Goal: Task Accomplishment & Management: Manage account settings

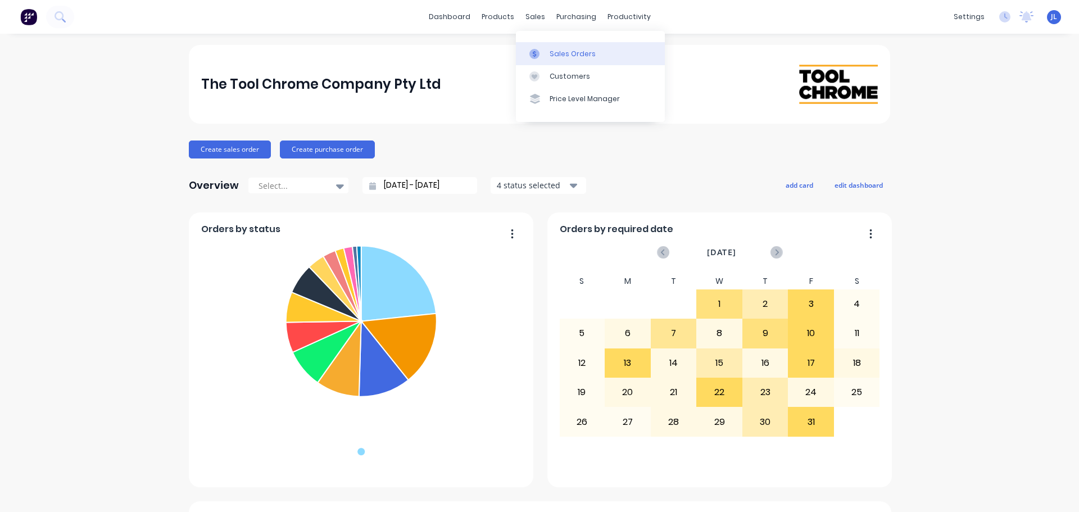
drag, startPoint x: 549, startPoint y: 40, endPoint x: 551, endPoint y: 48, distance: 8.4
click at [550, 43] on div "Sales Orders Customers Price Level Manager" at bounding box center [590, 76] width 149 height 90
click at [551, 48] on link "Sales Orders" at bounding box center [590, 53] width 149 height 22
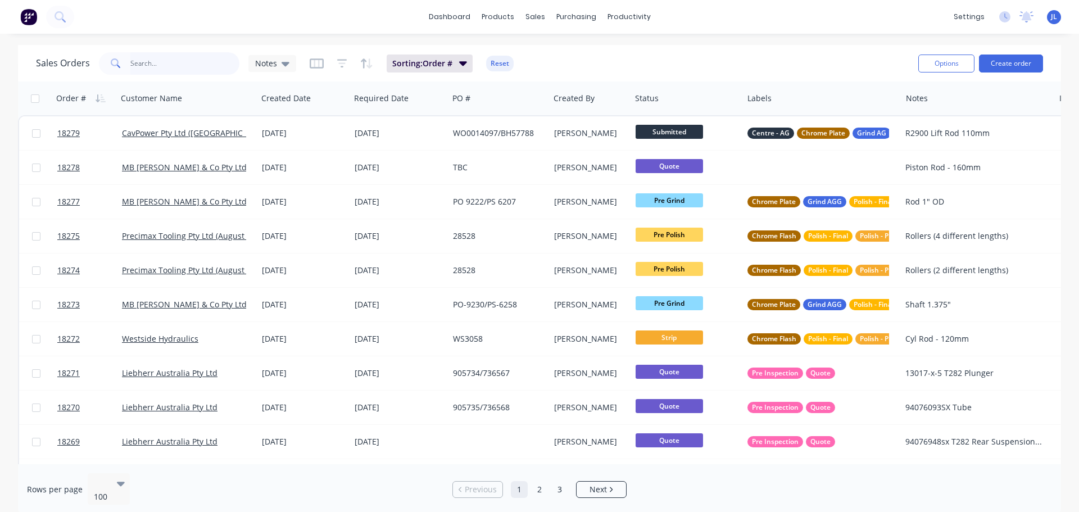
click at [191, 74] on input "text" at bounding box center [185, 63] width 110 height 22
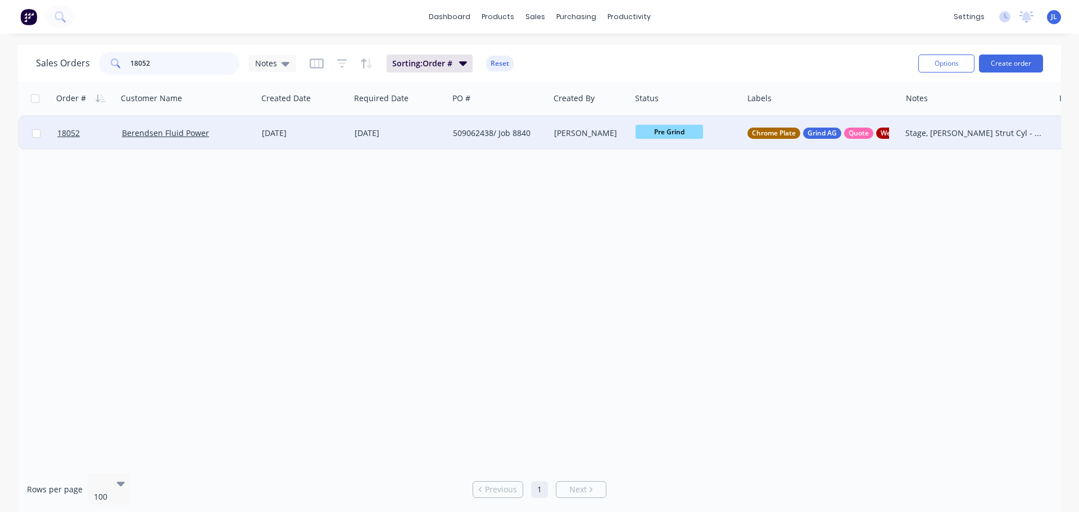
type input "18052"
click at [423, 143] on div "[DATE]" at bounding box center [399, 133] width 98 height 34
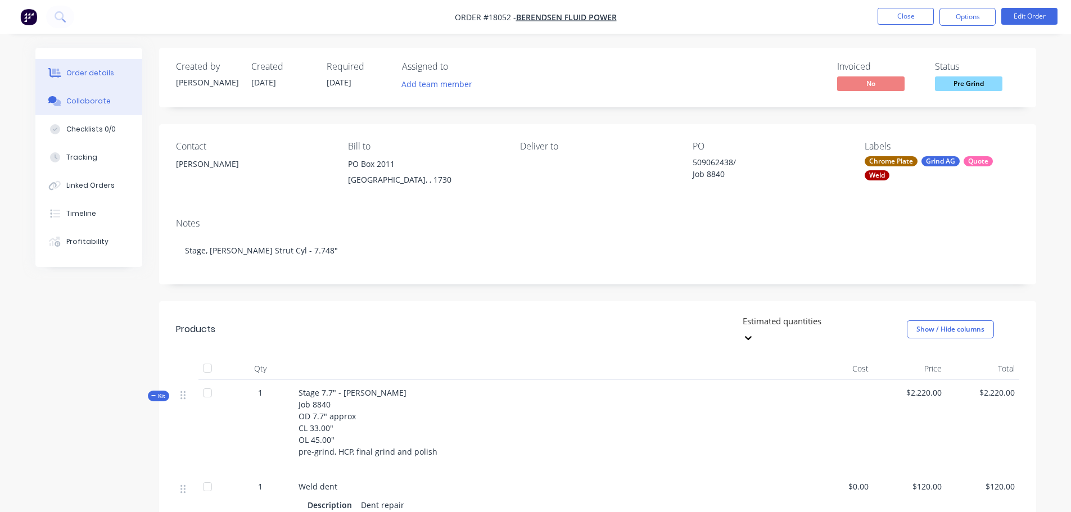
click at [110, 101] on button "Collaborate" at bounding box center [88, 101] width 107 height 28
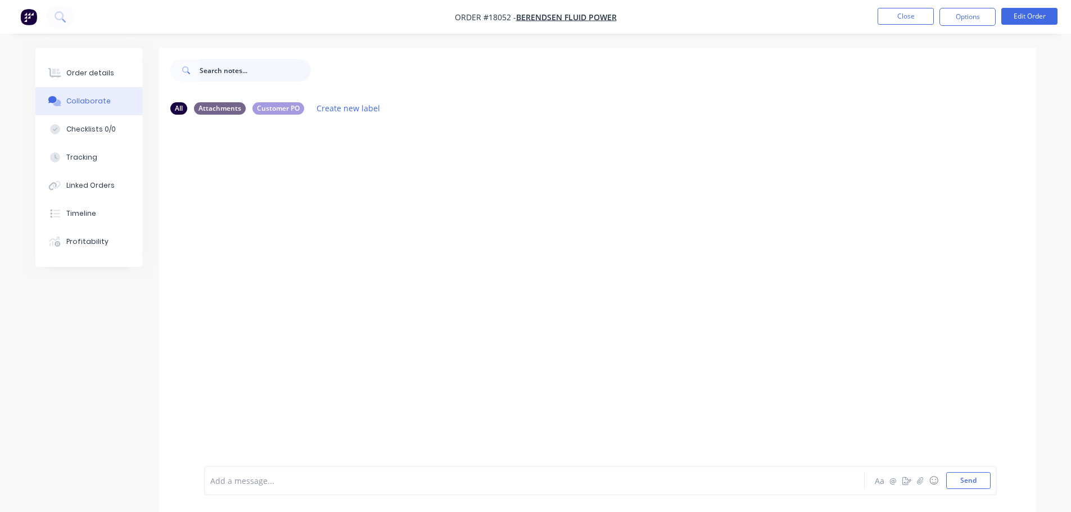
click at [259, 70] on input "text" at bounding box center [255, 70] width 111 height 22
type input "Has metal spray."
click at [327, 486] on div at bounding box center [503, 481] width 585 height 12
click at [306, 488] on div "Has metal spray." at bounding box center [502, 480] width 585 height 17
click at [961, 481] on button "Send" at bounding box center [968, 480] width 44 height 17
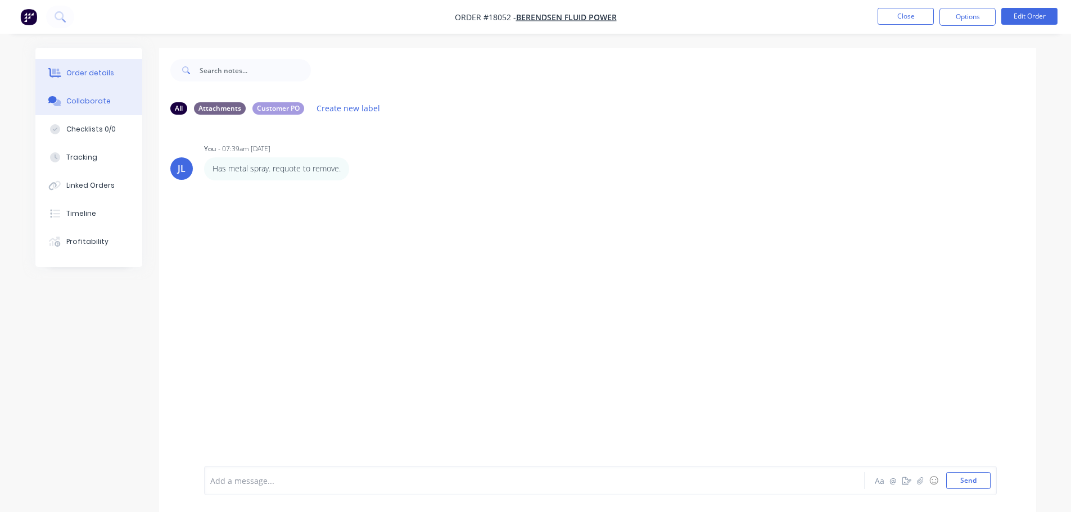
click at [107, 76] on div "Order details" at bounding box center [90, 73] width 48 height 10
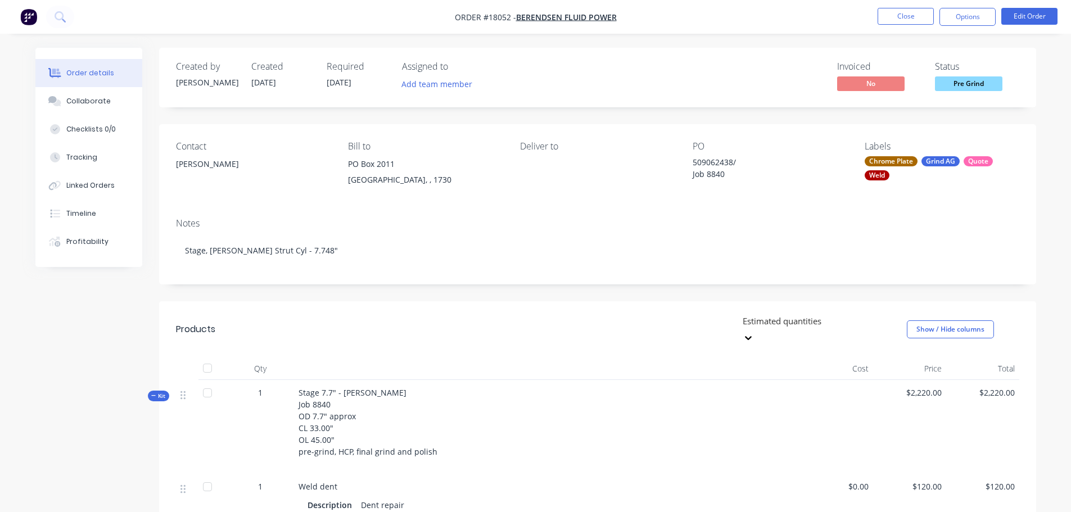
click at [39, 17] on button "button" at bounding box center [29, 17] width 24 height 18
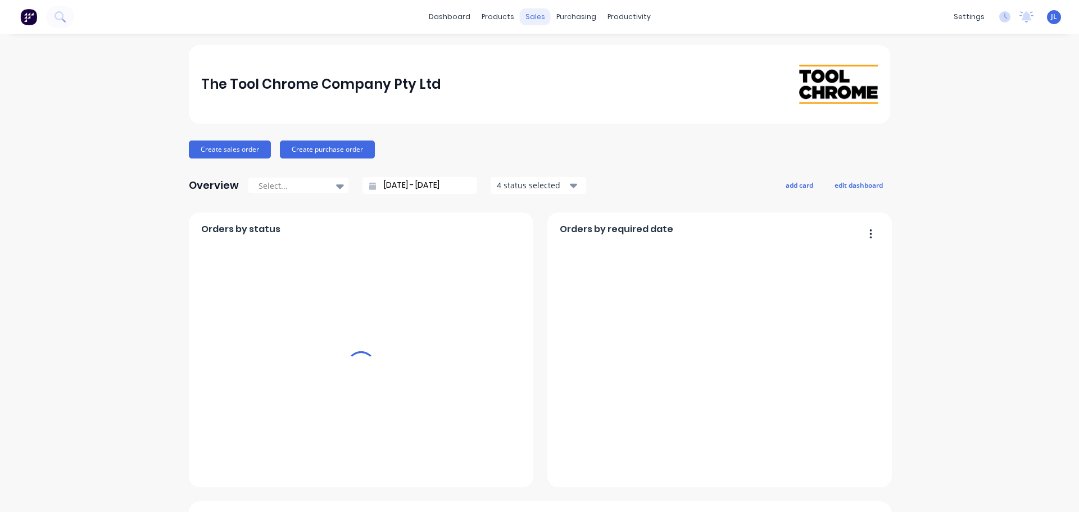
click at [533, 20] on div "sales" at bounding box center [535, 16] width 31 height 17
click at [536, 17] on div "sales" at bounding box center [535, 16] width 31 height 17
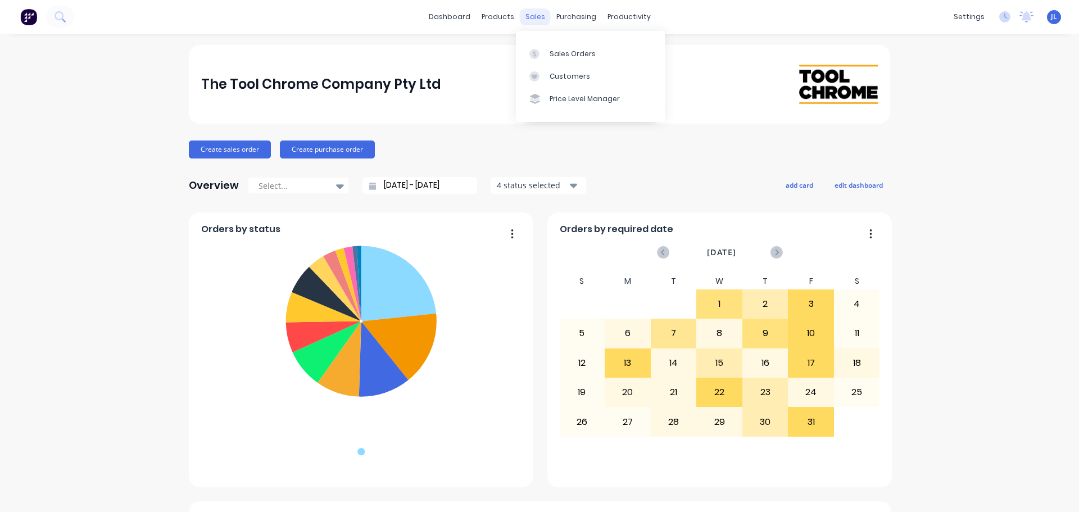
click at [536, 17] on div "sales" at bounding box center [535, 16] width 31 height 17
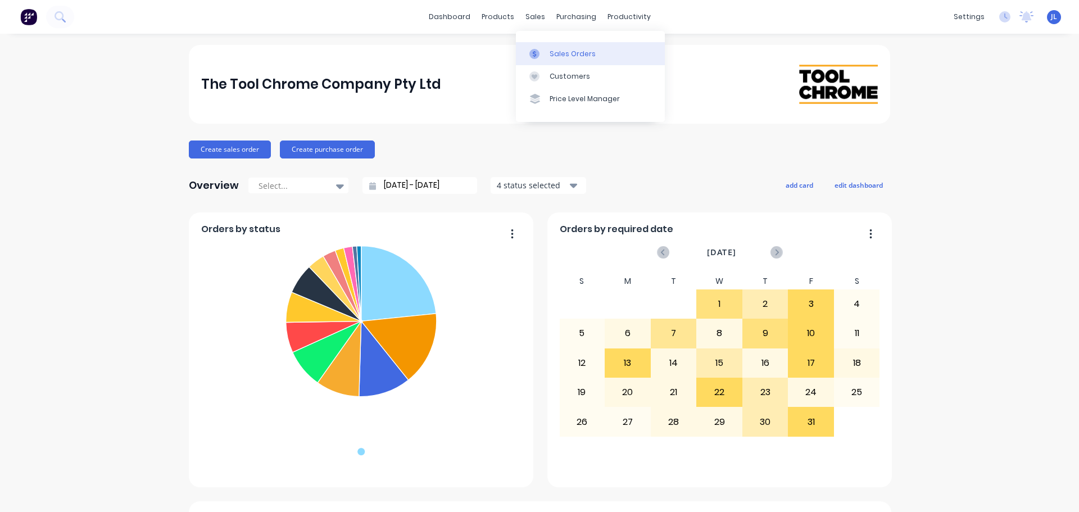
click at [549, 60] on link "Sales Orders" at bounding box center [590, 53] width 149 height 22
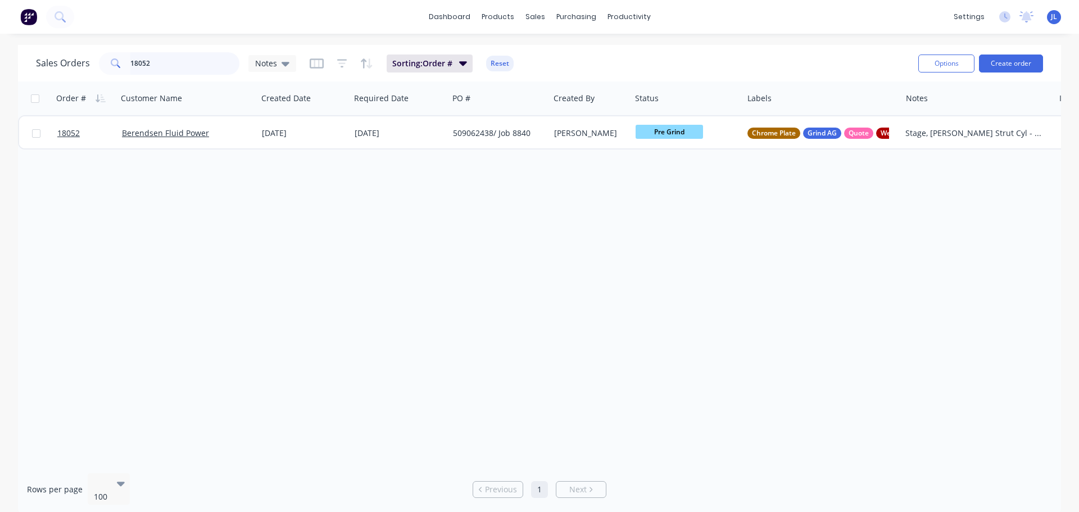
click at [193, 70] on input "18052" at bounding box center [185, 63] width 110 height 22
click at [194, 70] on input "18052" at bounding box center [185, 63] width 110 height 22
type input "18077"
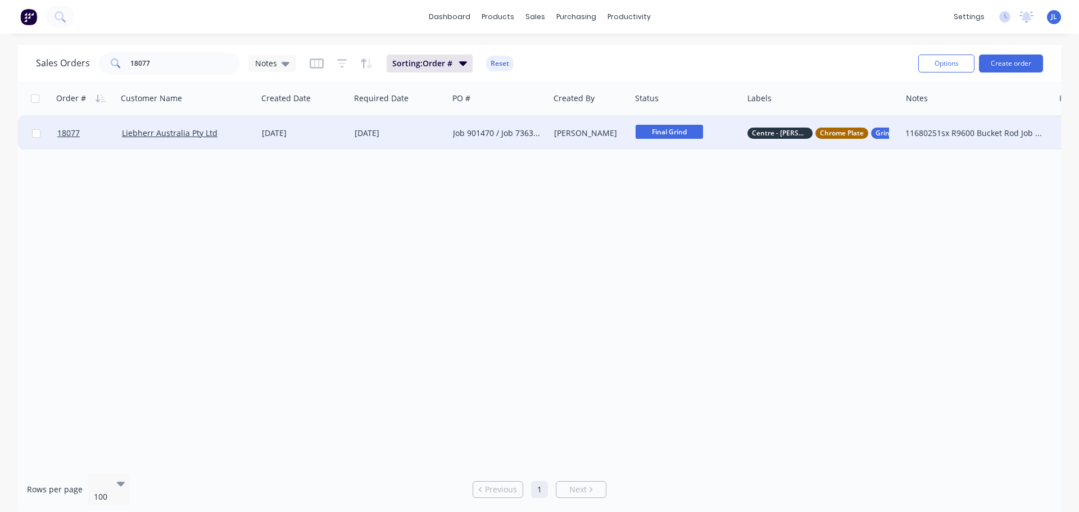
click at [651, 139] on div "Final Grind" at bounding box center [685, 133] width 98 height 17
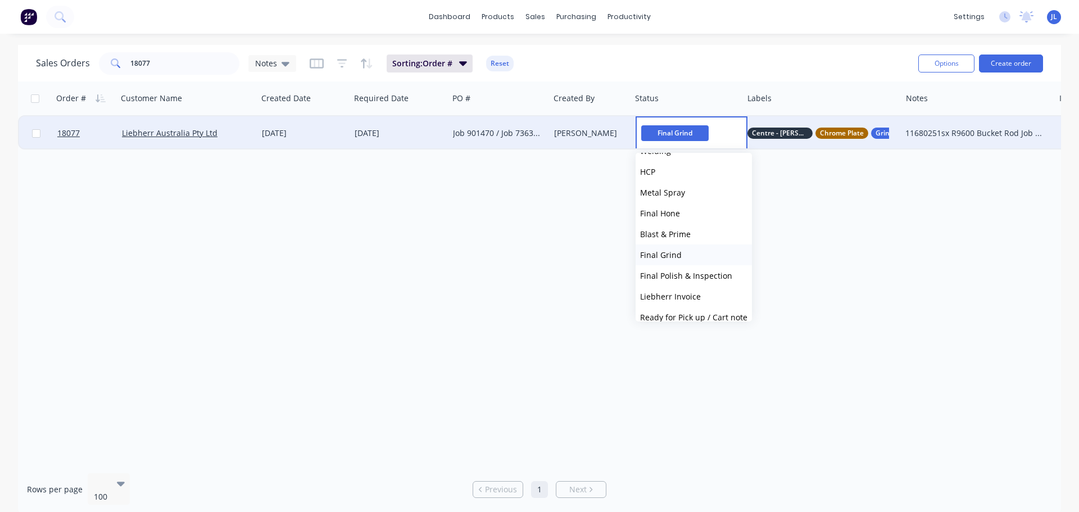
scroll to position [277, 0]
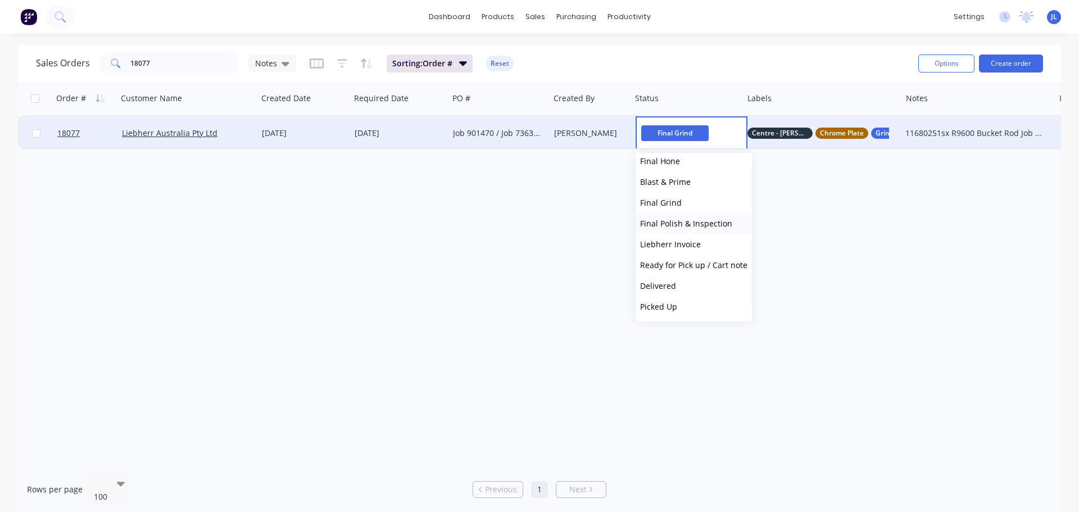
click at [701, 223] on span "Final Polish & Inspection" at bounding box center [686, 223] width 92 height 11
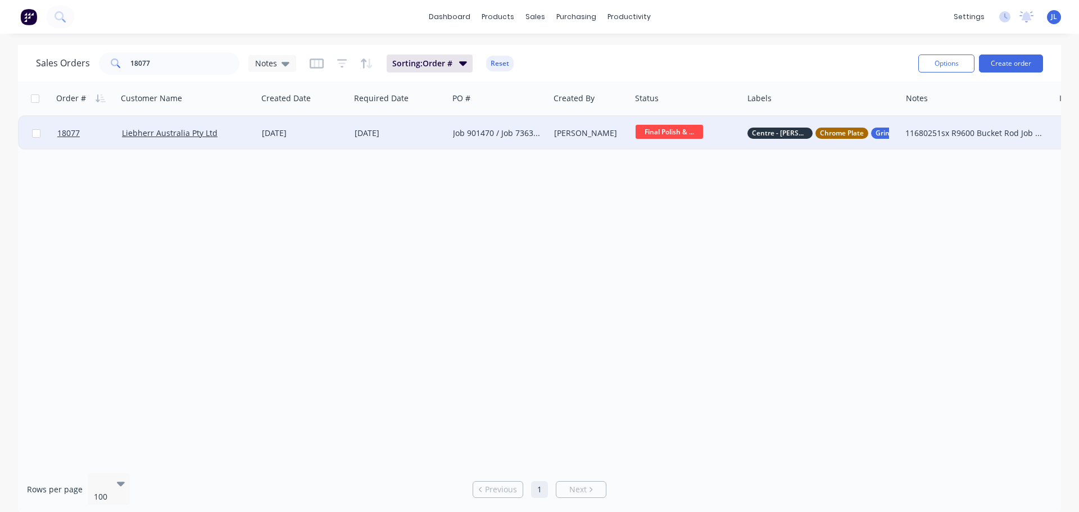
click at [682, 129] on span "Final Polish & ..." at bounding box center [669, 132] width 67 height 14
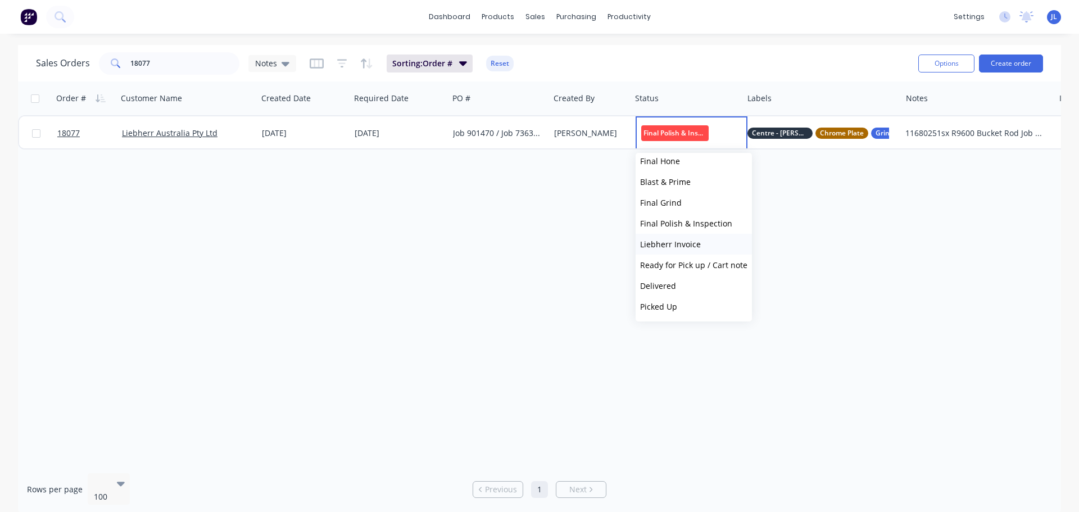
click at [678, 246] on span "Liebherr Invoice" at bounding box center [670, 244] width 61 height 11
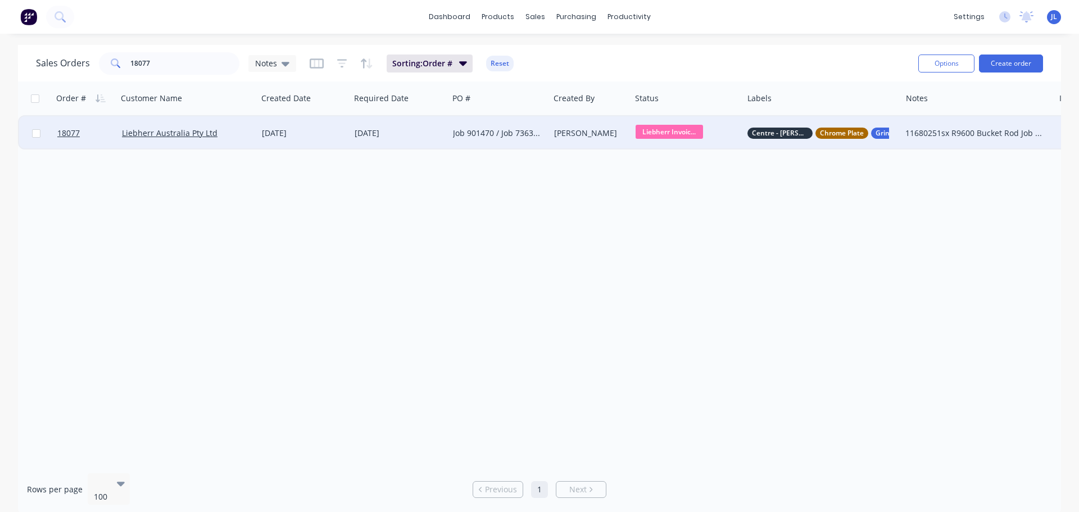
click at [321, 148] on div "[DATE]" at bounding box center [303, 133] width 93 height 34
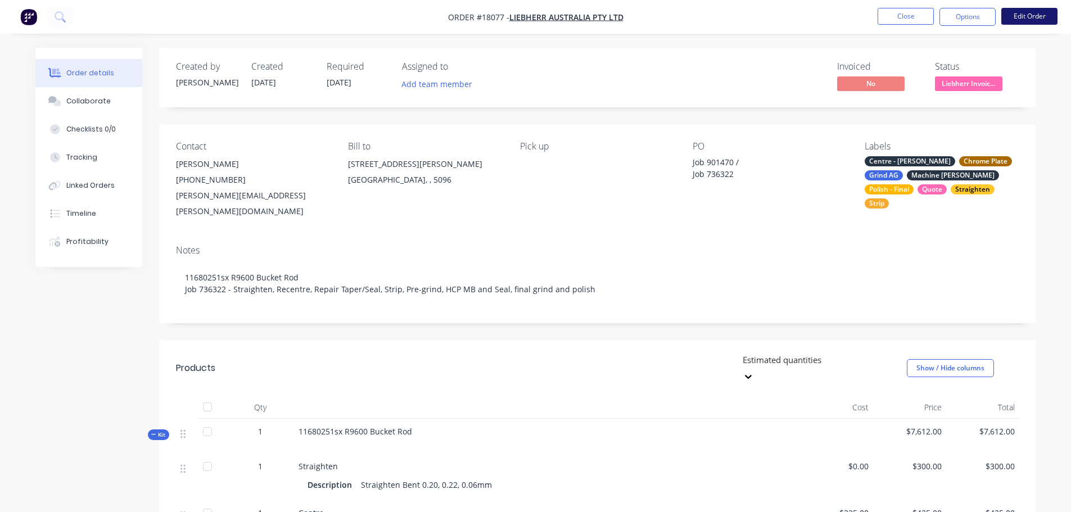
click at [1017, 18] on button "Edit Order" at bounding box center [1029, 16] width 56 height 17
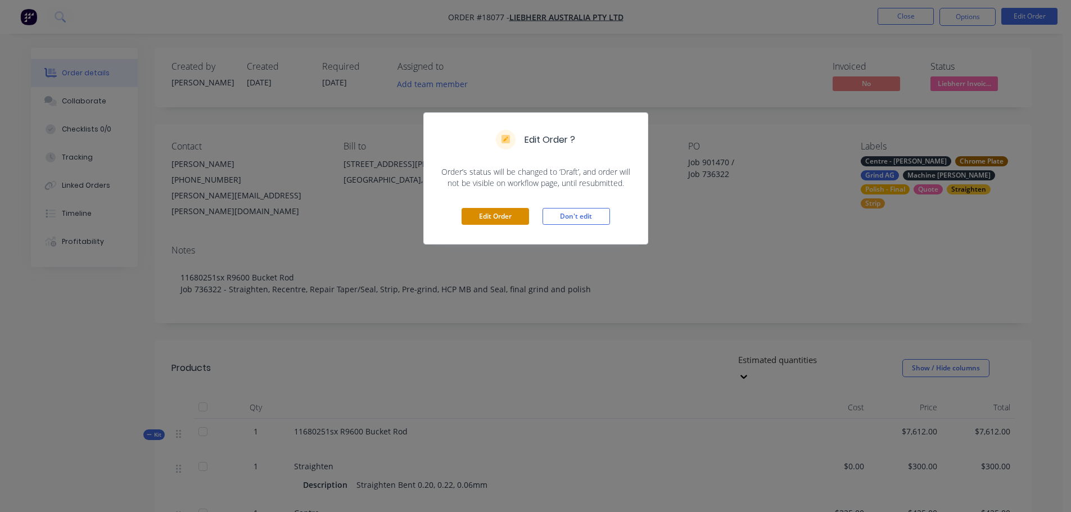
click at [470, 220] on button "Edit Order" at bounding box center [494, 216] width 67 height 17
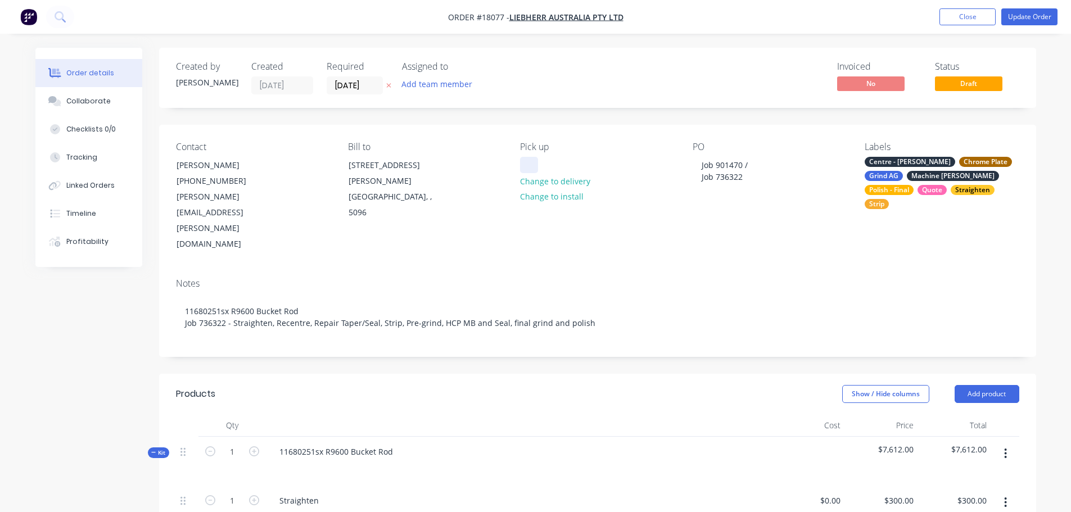
click at [528, 158] on div at bounding box center [529, 165] width 18 height 16
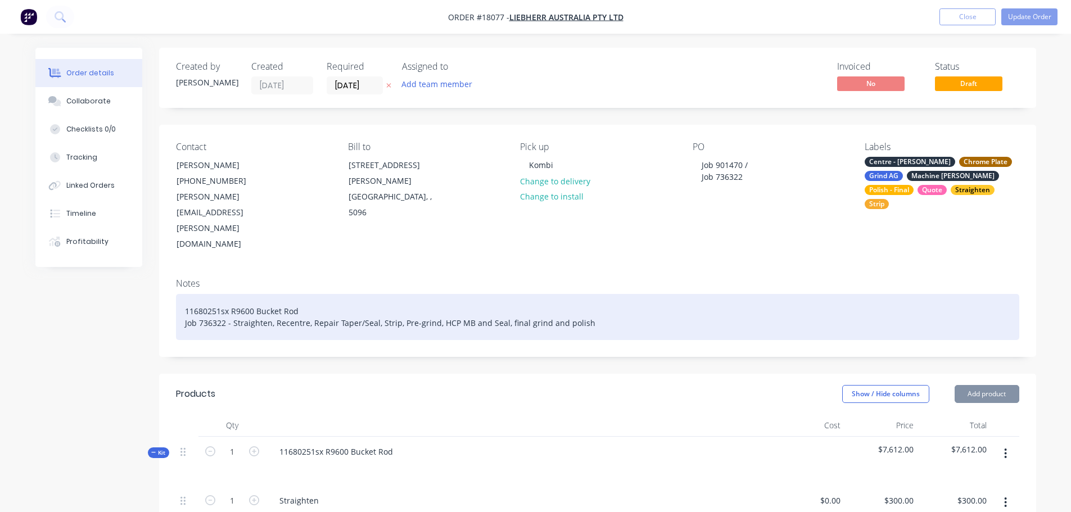
click at [609, 294] on div "11680251sx R9600 Bucket Rod Job 736322 - Straighten, Recentre, Repair Taper/Sea…" at bounding box center [597, 317] width 843 height 46
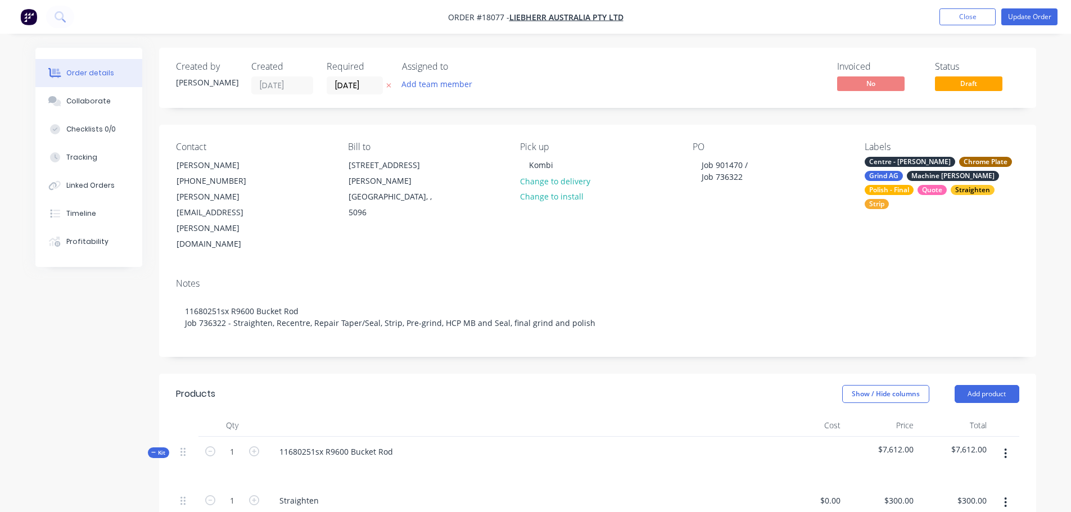
click at [321, 460] on div at bounding box center [518, 468] width 497 height 16
click at [391, 443] on div "11680251sx R9600 Bucket Rod" at bounding box center [336, 451] width 132 height 16
click at [447, 414] on div at bounding box center [519, 425] width 506 height 22
click at [1035, 23] on button "Update Order" at bounding box center [1029, 16] width 56 height 17
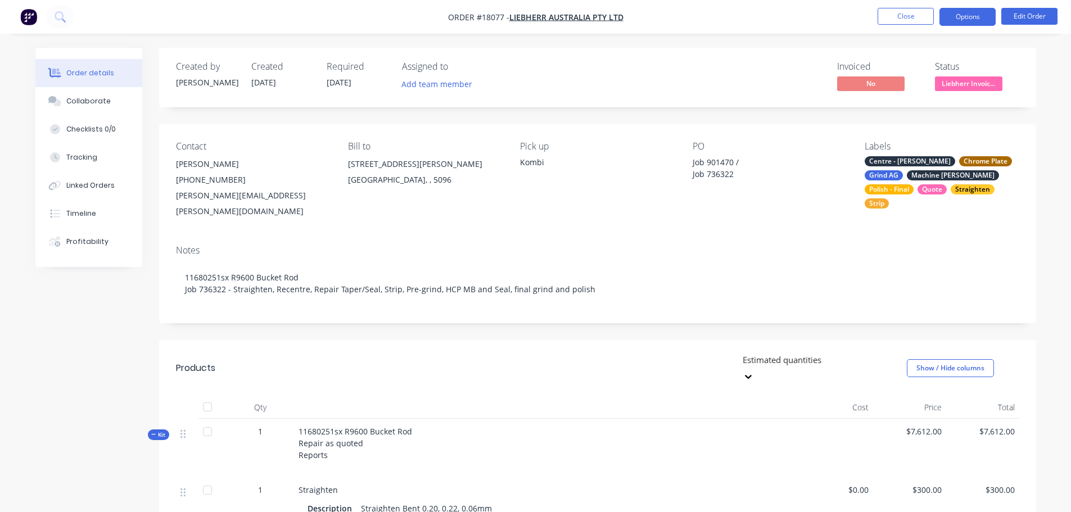
click at [970, 18] on button "Options" at bounding box center [967, 17] width 56 height 18
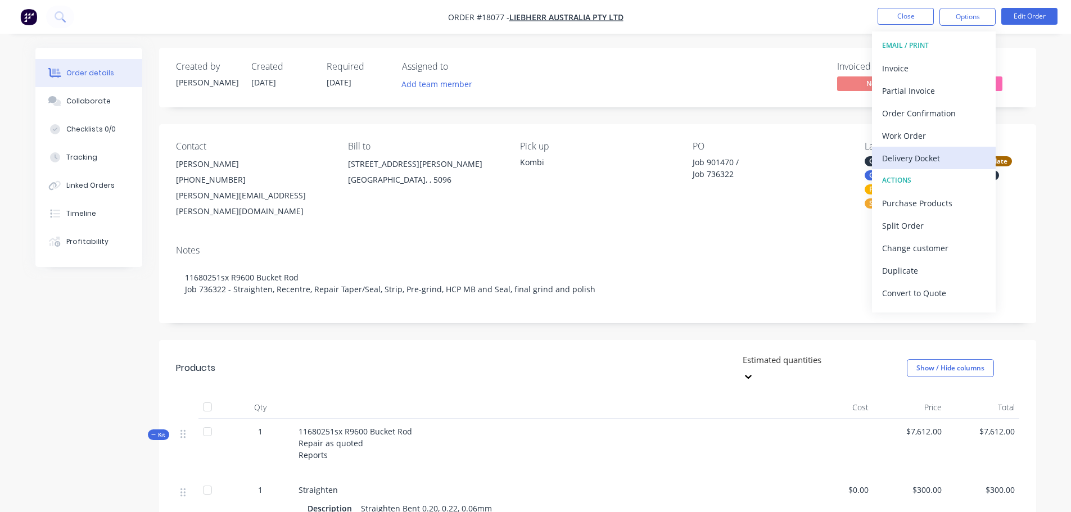
click at [939, 160] on div "Delivery Docket" at bounding box center [933, 158] width 103 height 16
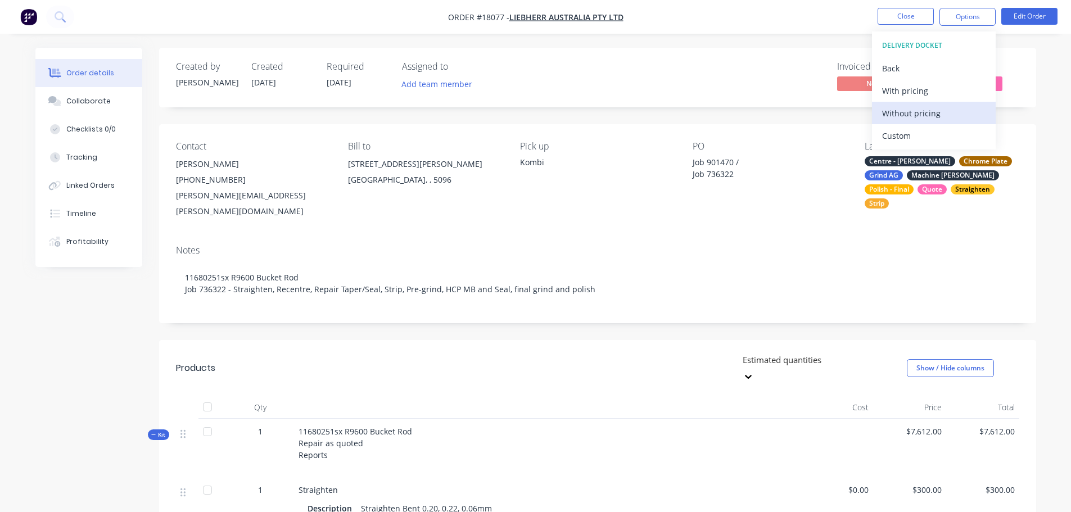
click at [916, 117] on div "Without pricing" at bounding box center [933, 113] width 103 height 16
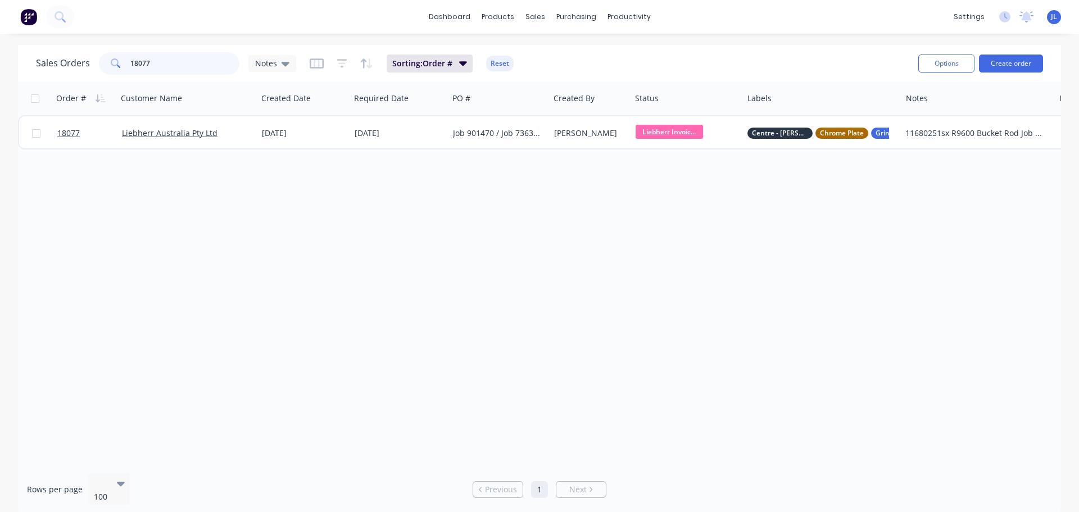
click at [164, 65] on input "18077" at bounding box center [185, 63] width 110 height 22
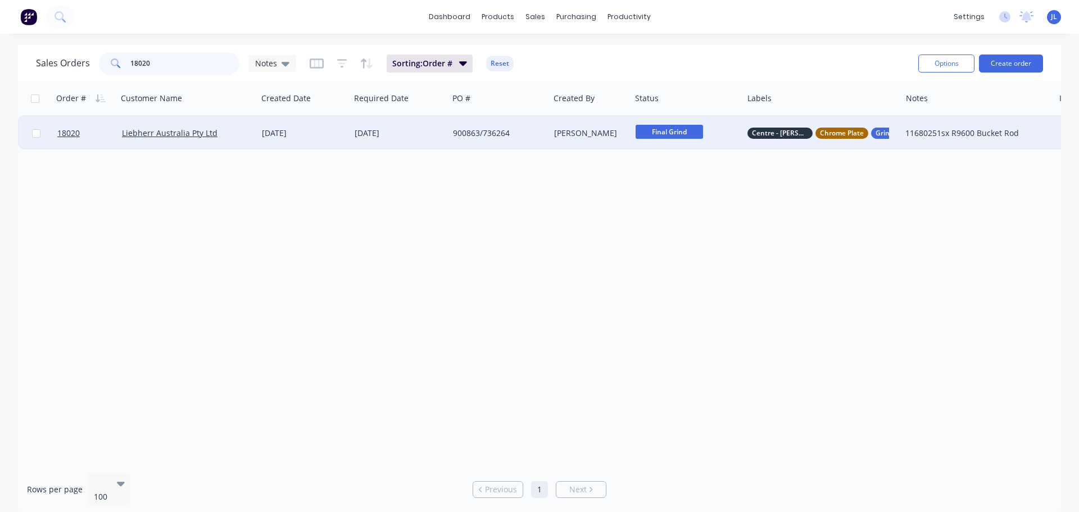
type input "18020"
click at [668, 137] on span "Final Grind" at bounding box center [669, 132] width 67 height 14
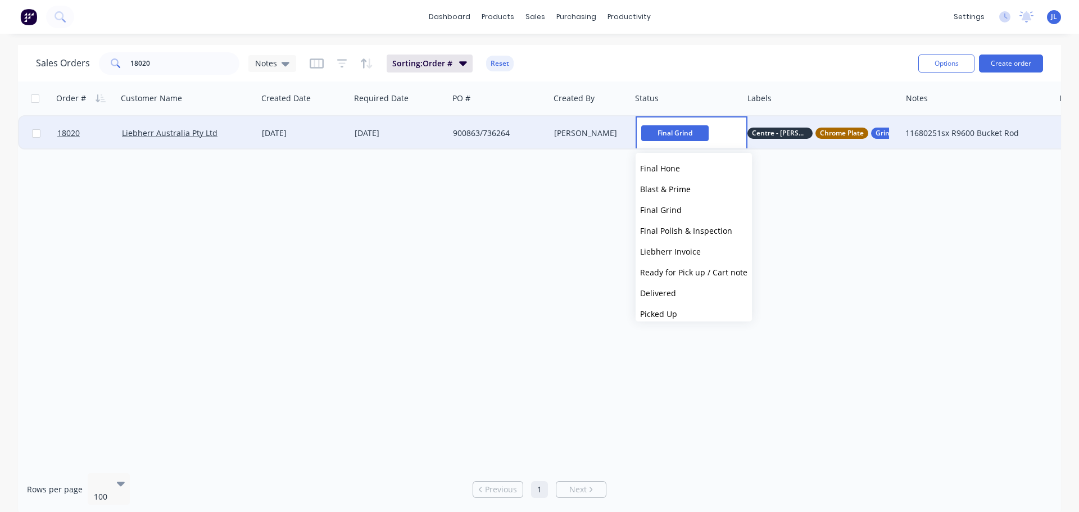
scroll to position [277, 0]
click at [703, 228] on span "Final Polish & Inspection" at bounding box center [686, 223] width 92 height 11
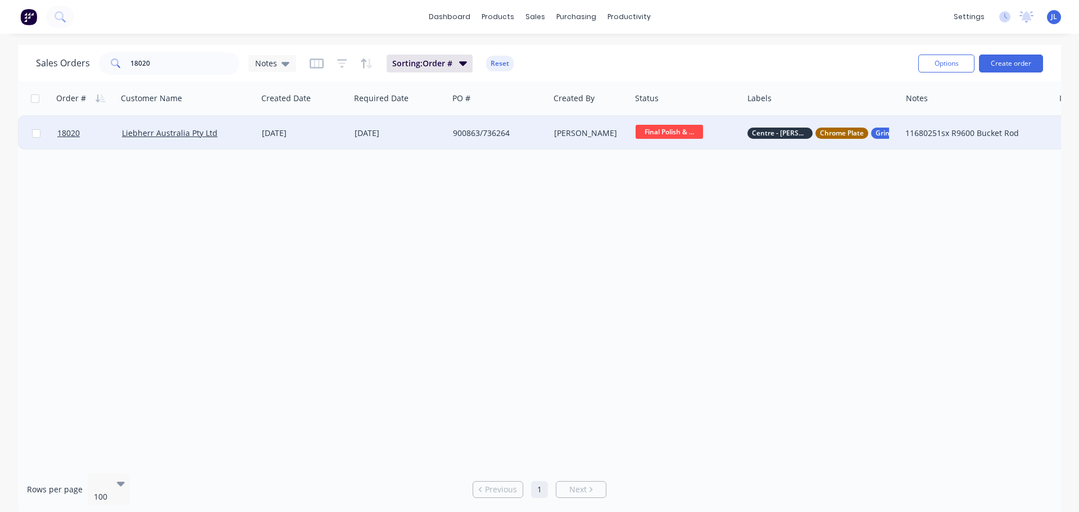
click at [678, 136] on span "Final Polish & ..." at bounding box center [669, 132] width 67 height 14
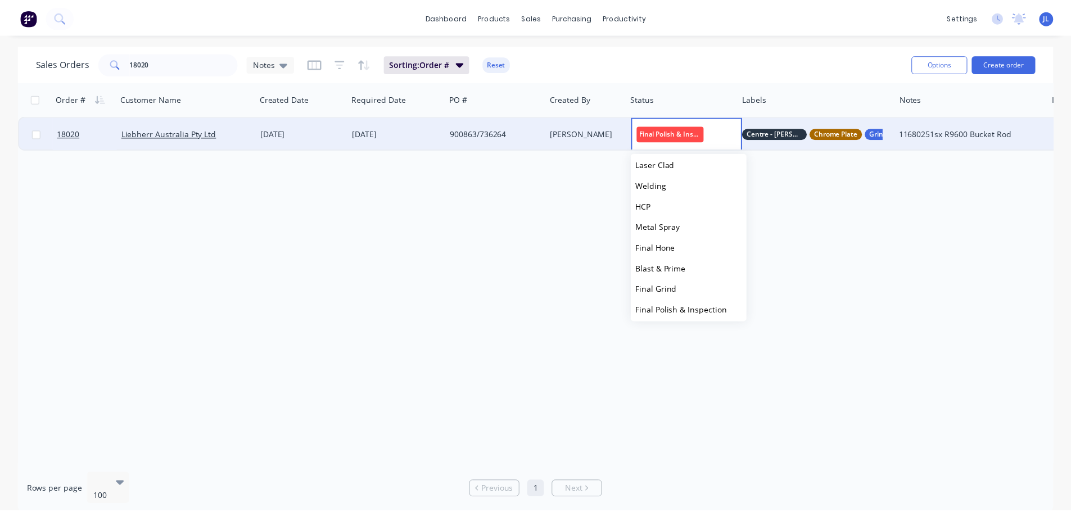
scroll to position [225, 0]
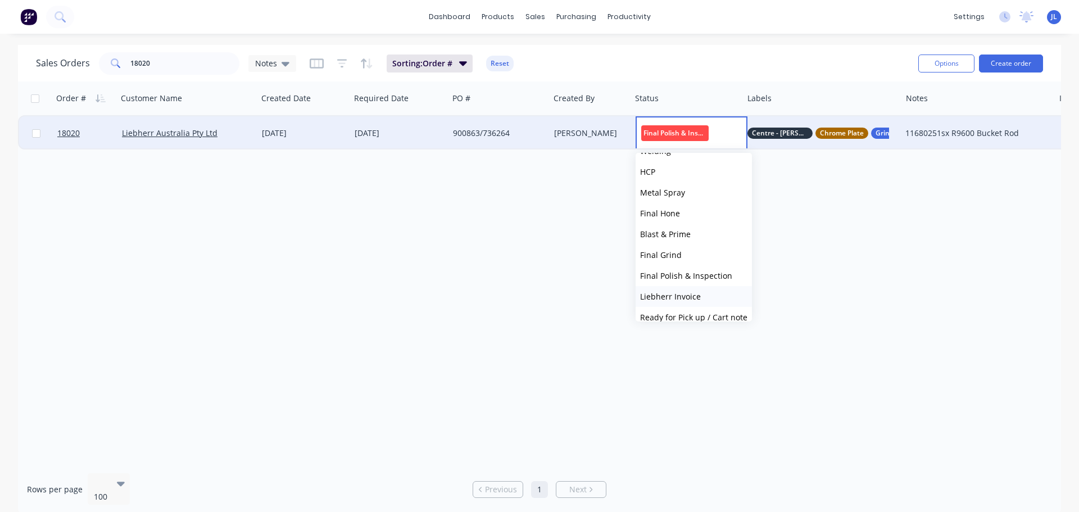
click at [690, 298] on span "Liebherr Invoice" at bounding box center [670, 296] width 61 height 11
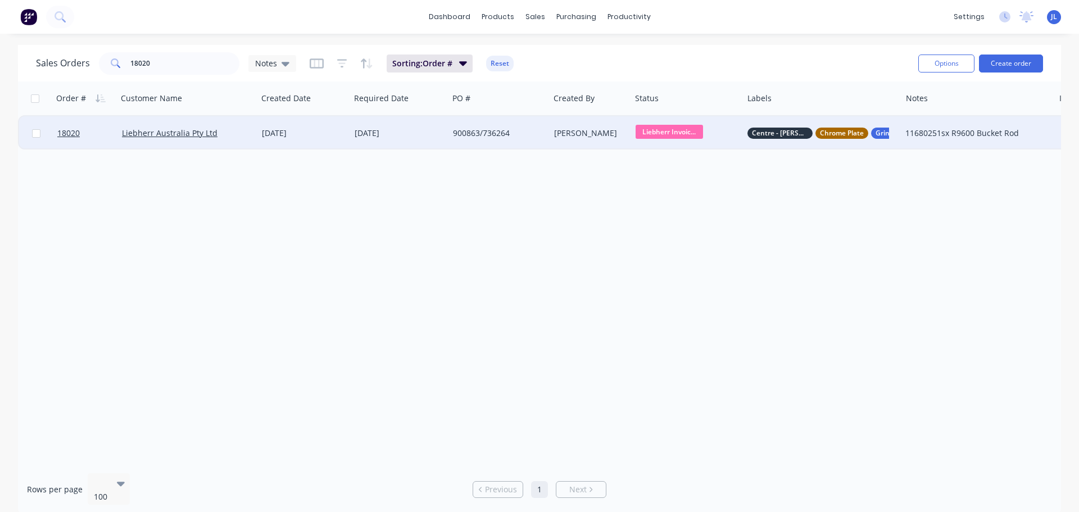
click at [256, 139] on div "Liebherr Australia Pty Ltd" at bounding box center [187, 133] width 140 height 34
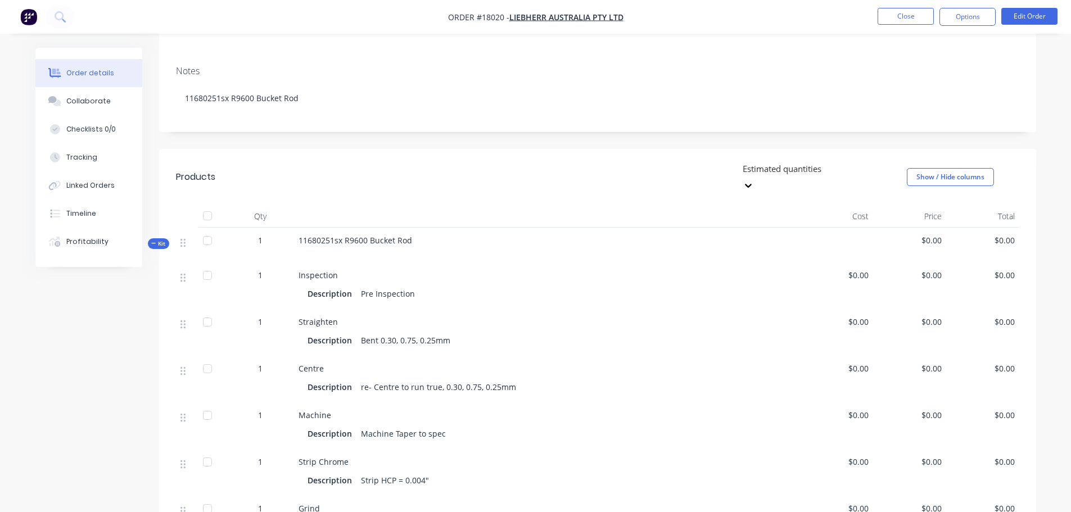
scroll to position [169, 0]
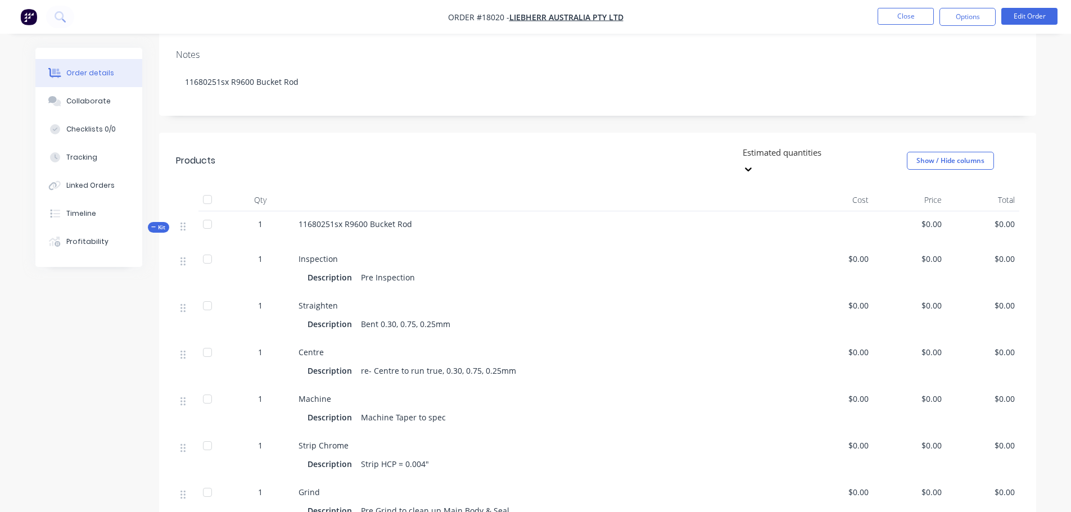
click at [1036, 6] on nav "Order #18020 - Liebherr Australia Pty Ltd Close Options Edit Order" at bounding box center [535, 17] width 1071 height 34
click at [1034, 9] on button "Edit Order" at bounding box center [1029, 16] width 56 height 17
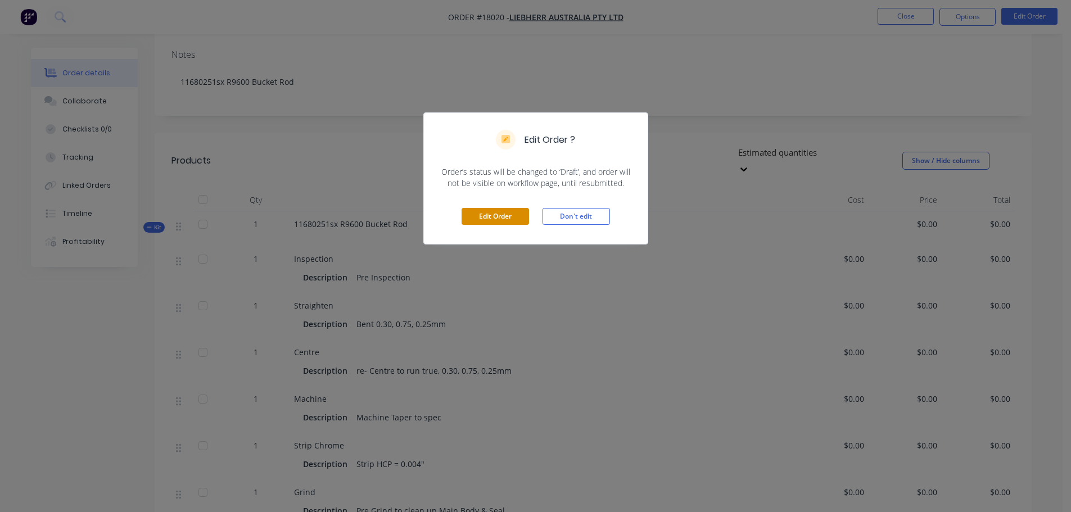
click at [504, 215] on button "Edit Order" at bounding box center [494, 216] width 67 height 17
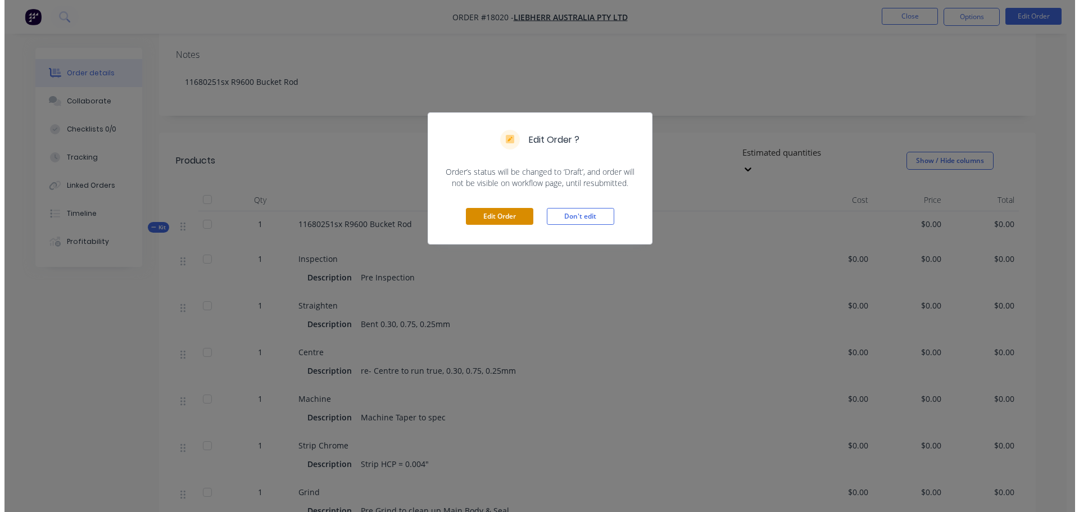
scroll to position [0, 0]
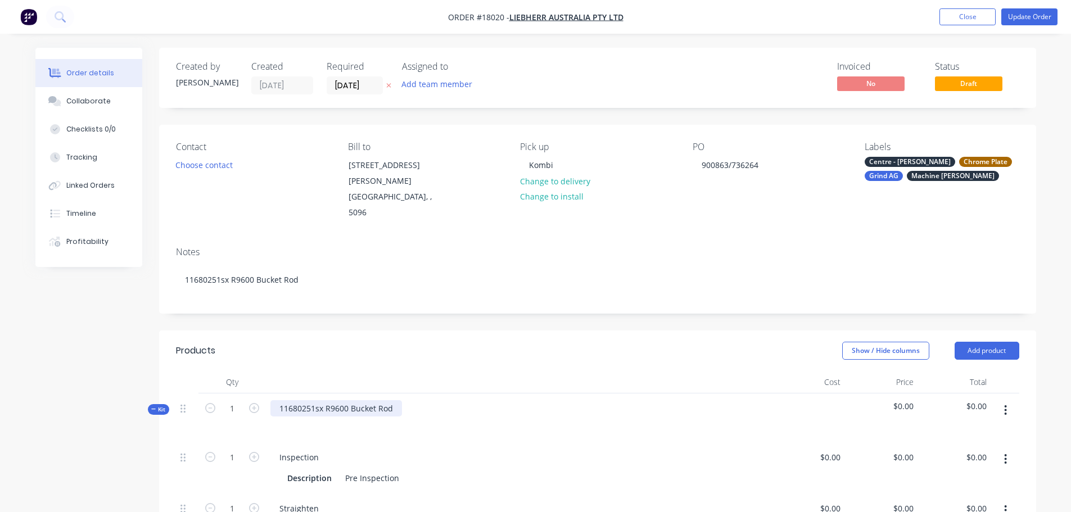
click at [391, 400] on div "11680251sx R9600 Bucket Rod" at bounding box center [336, 408] width 132 height 16
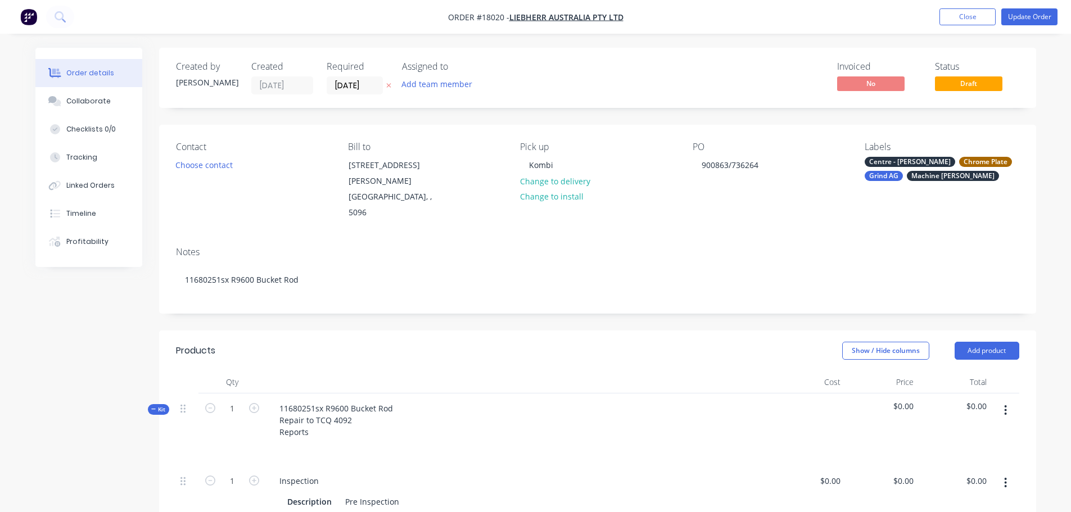
click at [363, 342] on header "Products Show / Hide columns Add product" at bounding box center [597, 350] width 877 height 40
click at [1016, 22] on button "Update Order" at bounding box center [1029, 16] width 56 height 17
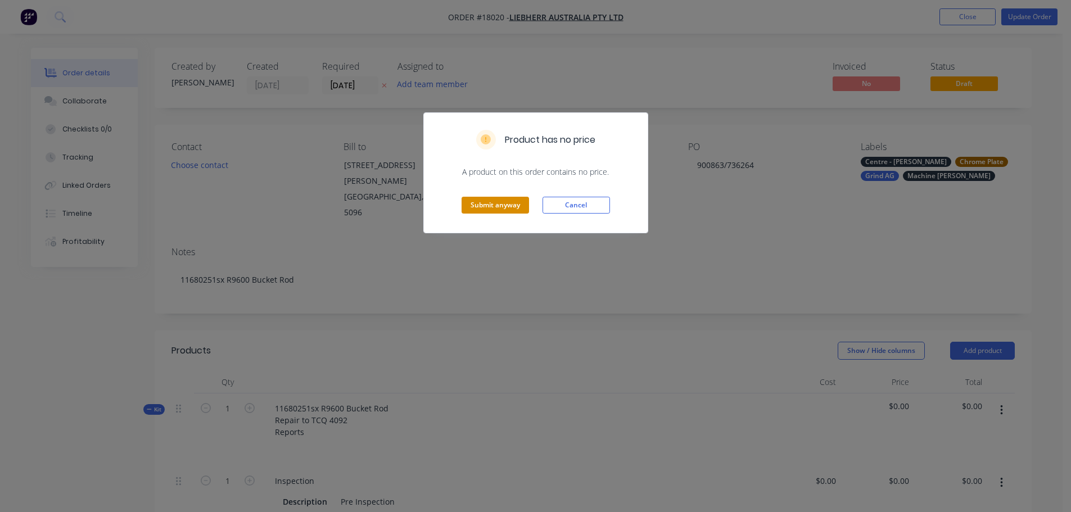
click at [518, 210] on button "Submit anyway" at bounding box center [494, 205] width 67 height 17
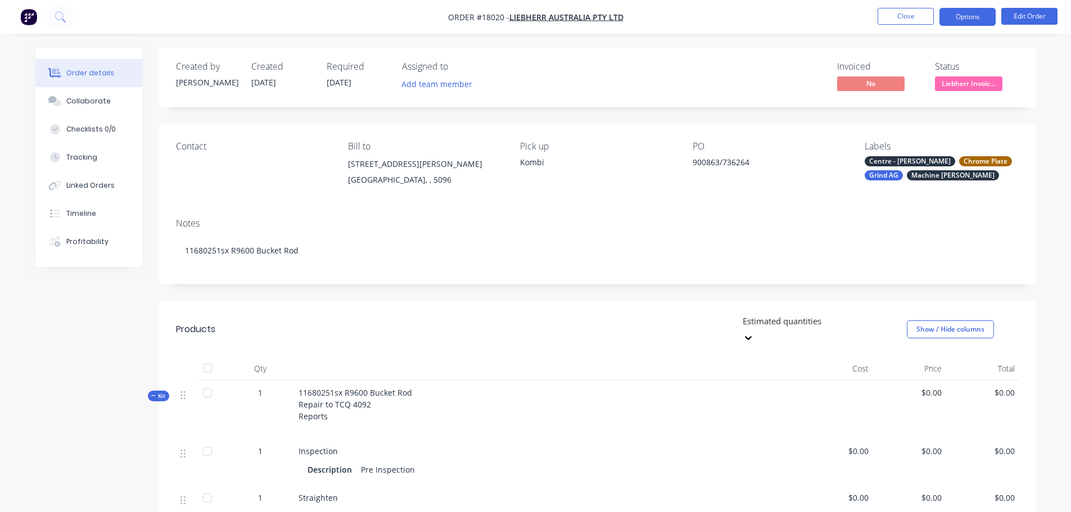
click at [973, 18] on button "Options" at bounding box center [967, 17] width 56 height 18
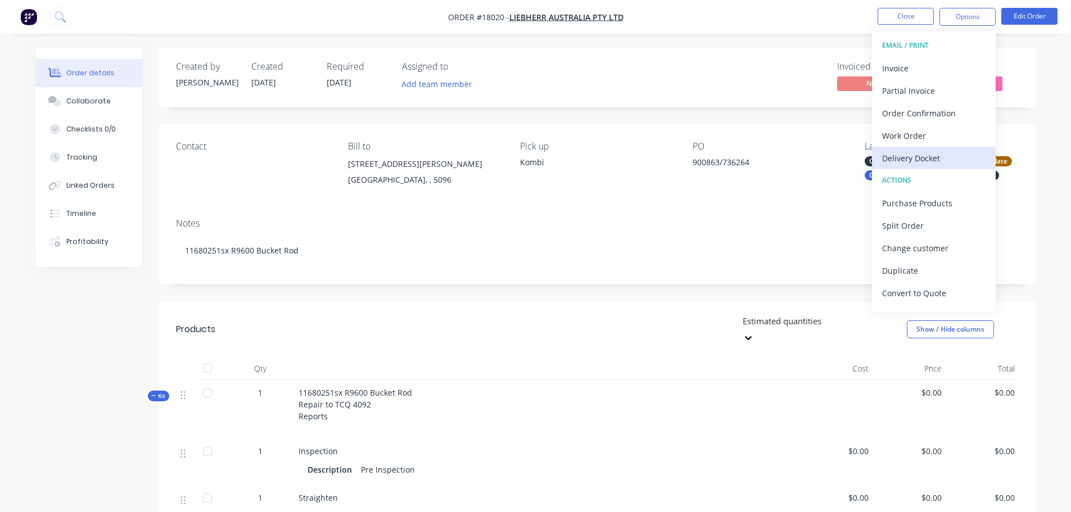
click at [934, 156] on div "Delivery Docket" at bounding box center [933, 158] width 103 height 16
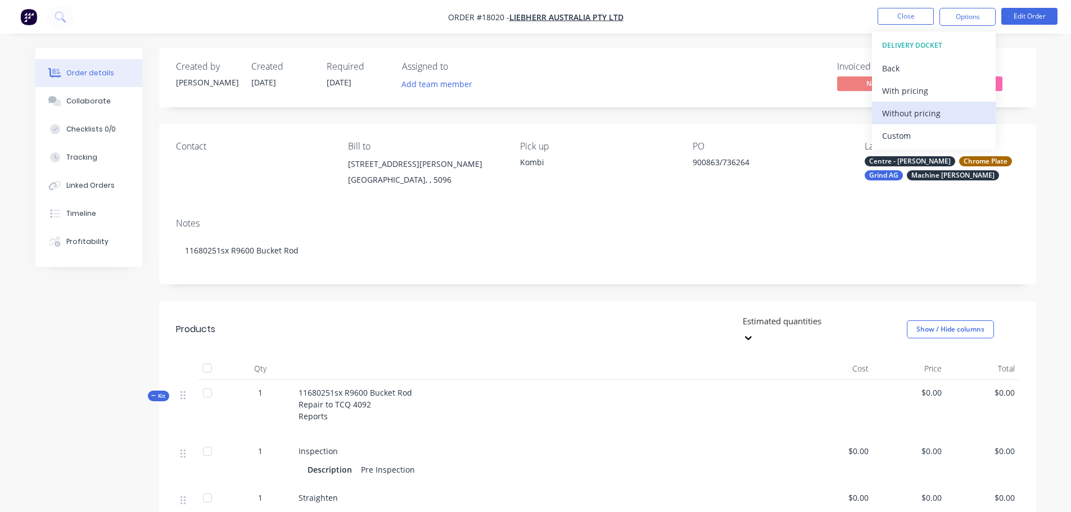
click at [924, 115] on div "Without pricing" at bounding box center [933, 113] width 103 height 16
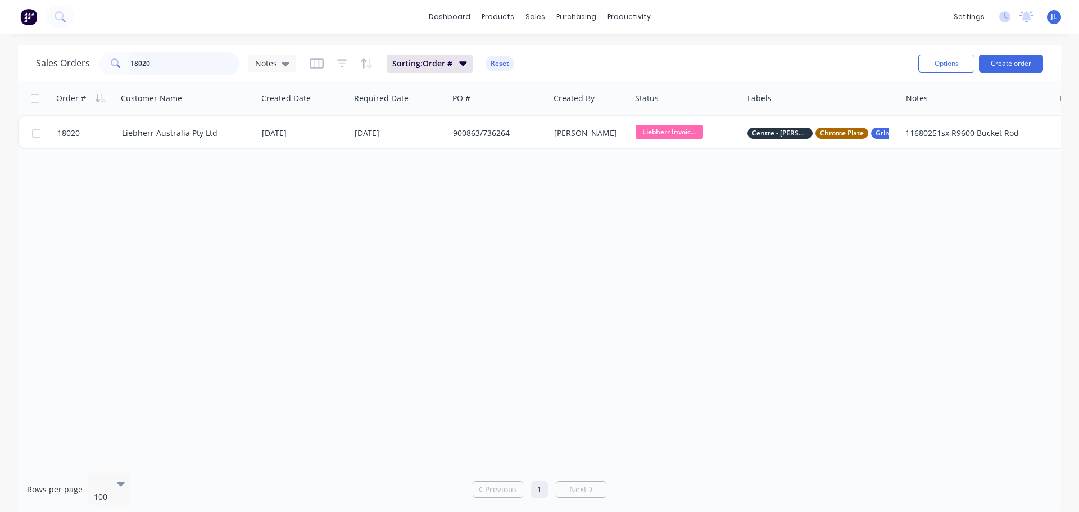
click at [159, 55] on input "18020" at bounding box center [185, 63] width 110 height 22
type input "18027"
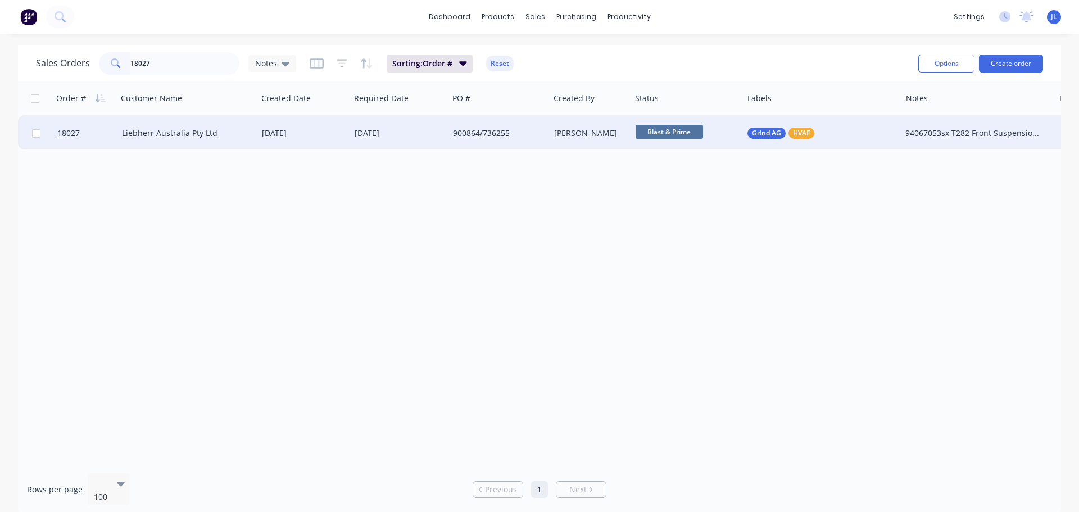
click at [660, 136] on span "Blast & Prime" at bounding box center [669, 132] width 67 height 14
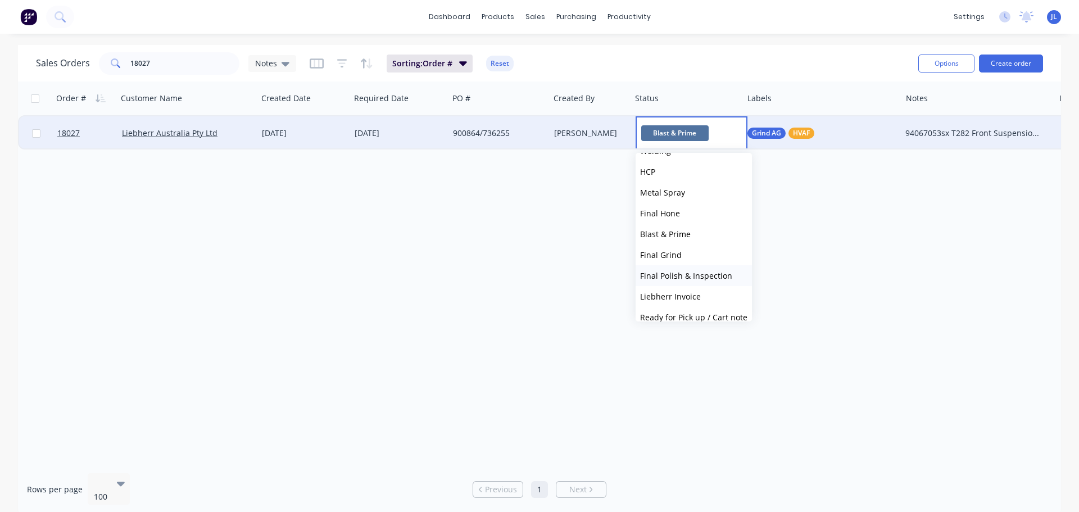
click at [705, 273] on span "Final Polish & Inspection" at bounding box center [686, 275] width 92 height 11
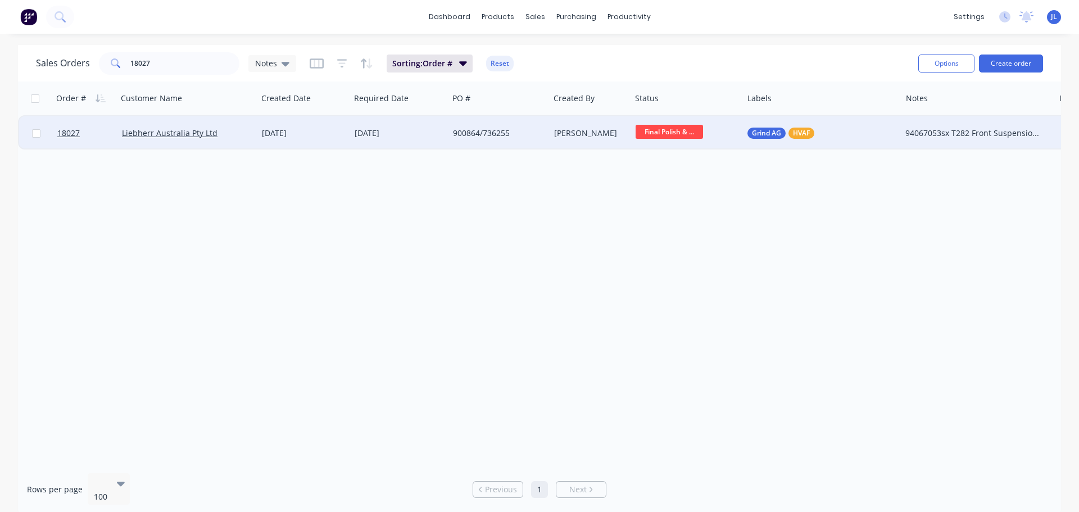
click at [683, 131] on span "Final Polish & ..." at bounding box center [669, 132] width 67 height 14
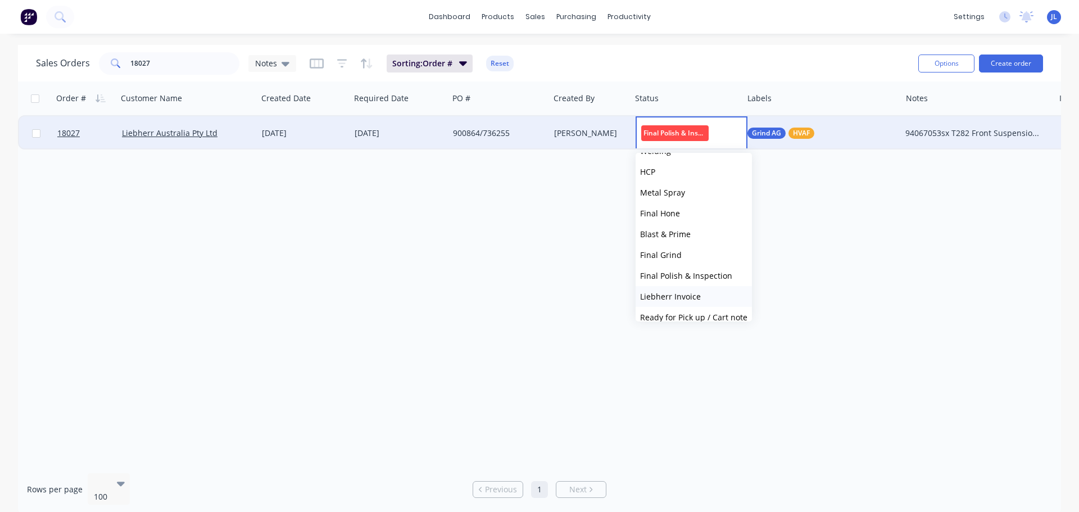
click at [692, 291] on button "Liebherr Invoice" at bounding box center [694, 296] width 116 height 21
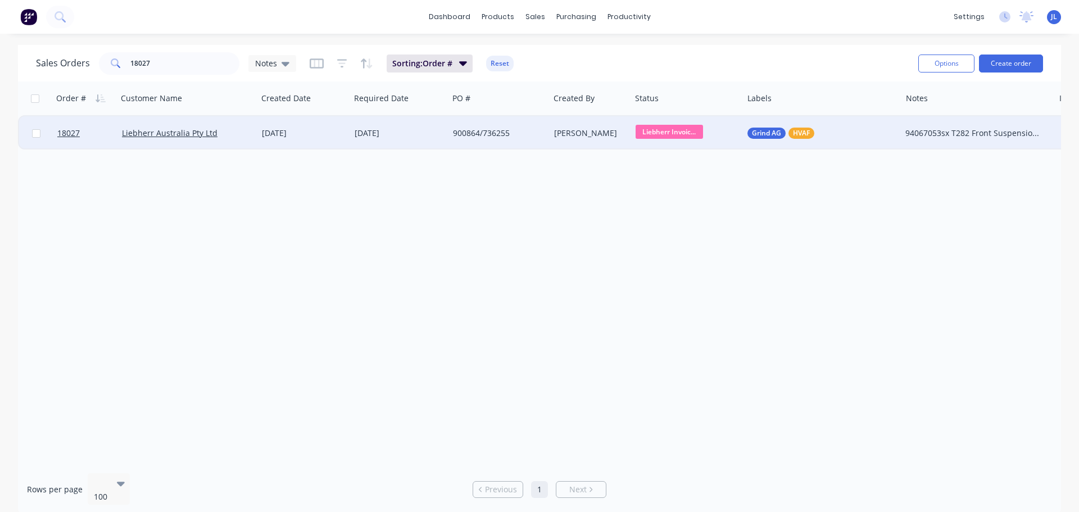
click at [418, 142] on div "[DATE]" at bounding box center [399, 133] width 98 height 34
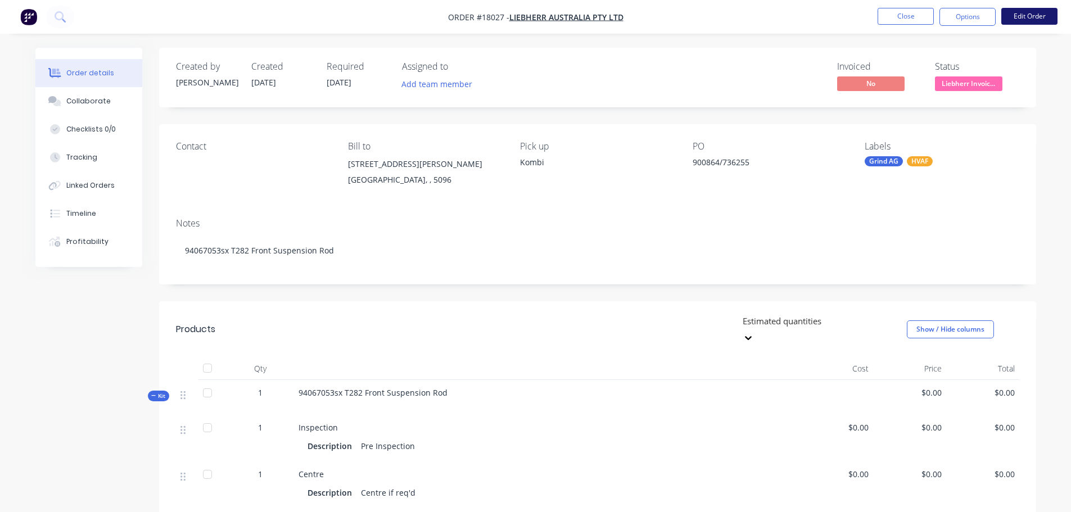
click at [1023, 16] on button "Edit Order" at bounding box center [1029, 16] width 56 height 17
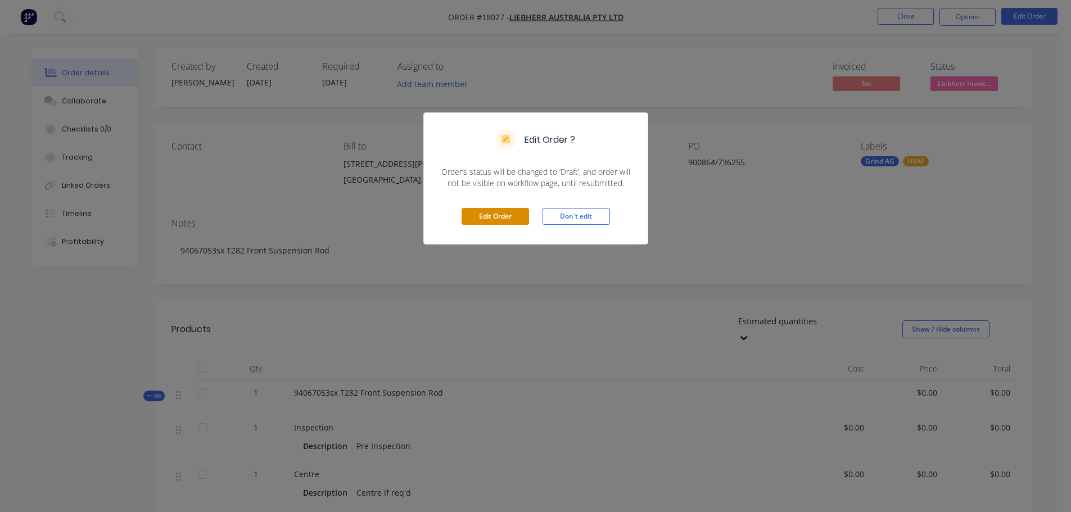
click at [526, 216] on button "Edit Order" at bounding box center [494, 216] width 67 height 17
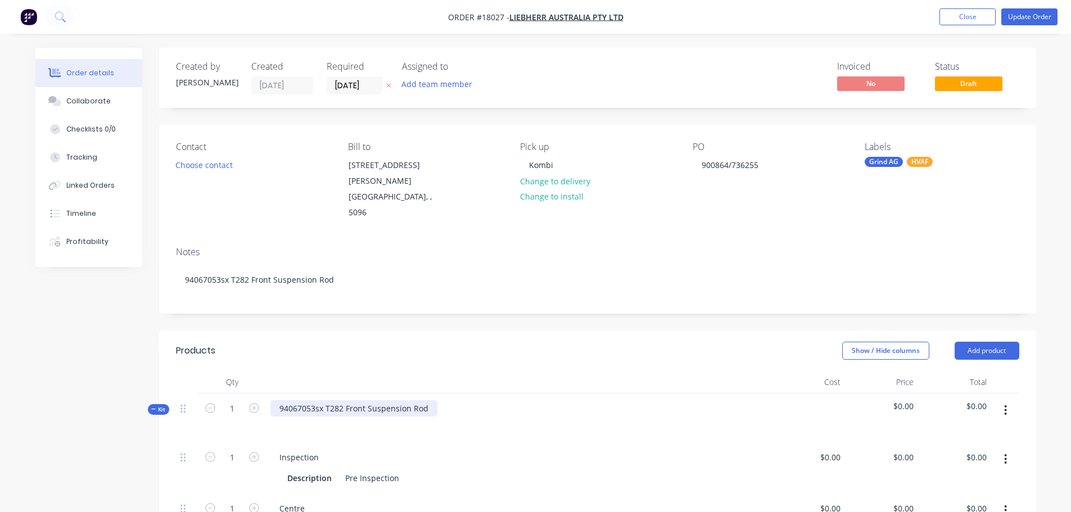
click at [434, 400] on div "94067053sx T282 Front Suspension Rod" at bounding box center [353, 408] width 167 height 16
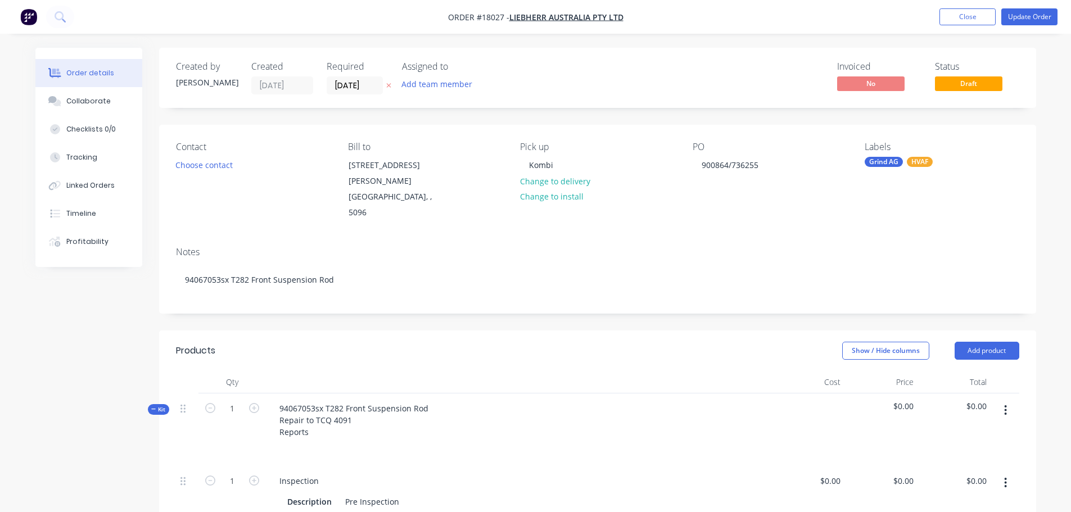
drag, startPoint x: 689, startPoint y: 328, endPoint x: 696, endPoint y: 325, distance: 7.8
click at [690, 342] on div "Show / Hide columns Add product" at bounding box center [687, 351] width 664 height 18
click at [1052, 20] on button "Update Order" at bounding box center [1029, 16] width 56 height 17
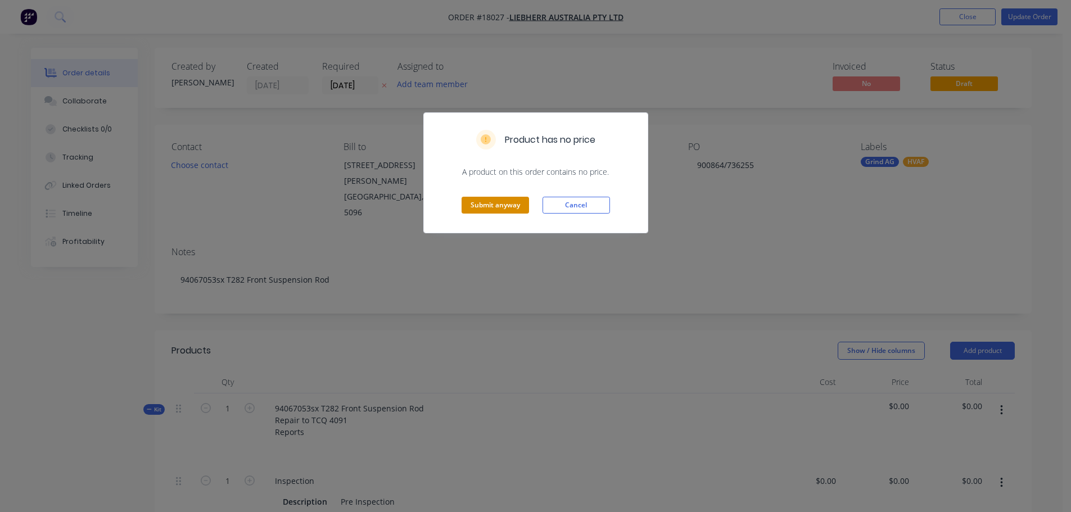
click at [499, 209] on button "Submit anyway" at bounding box center [494, 205] width 67 height 17
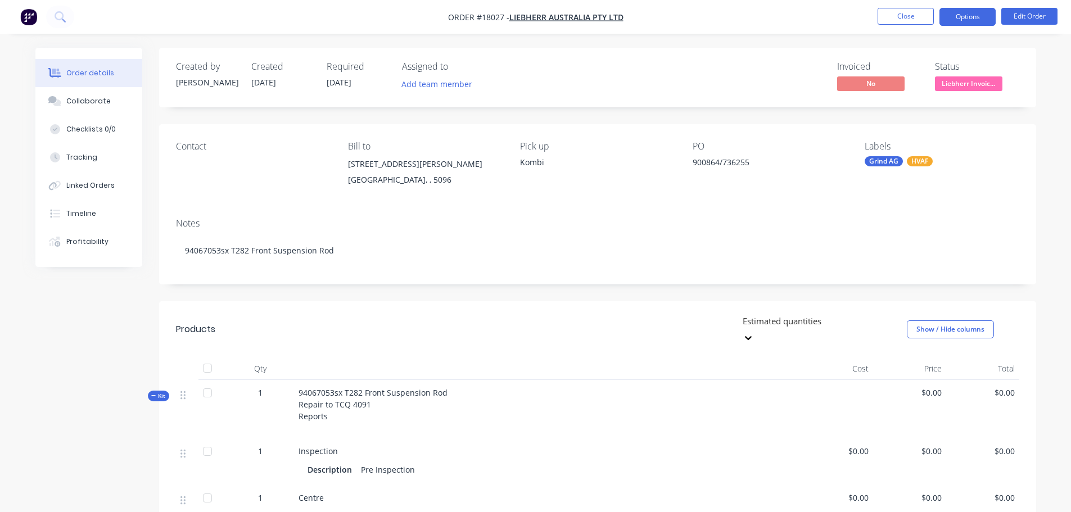
click at [959, 12] on button "Options" at bounding box center [967, 17] width 56 height 18
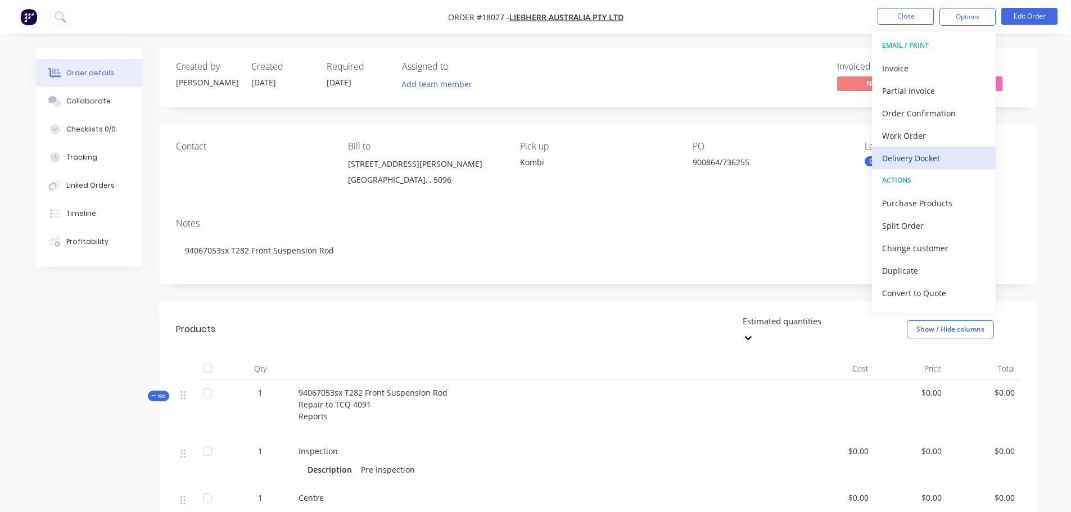
click at [904, 155] on div "Delivery Docket" at bounding box center [933, 158] width 103 height 16
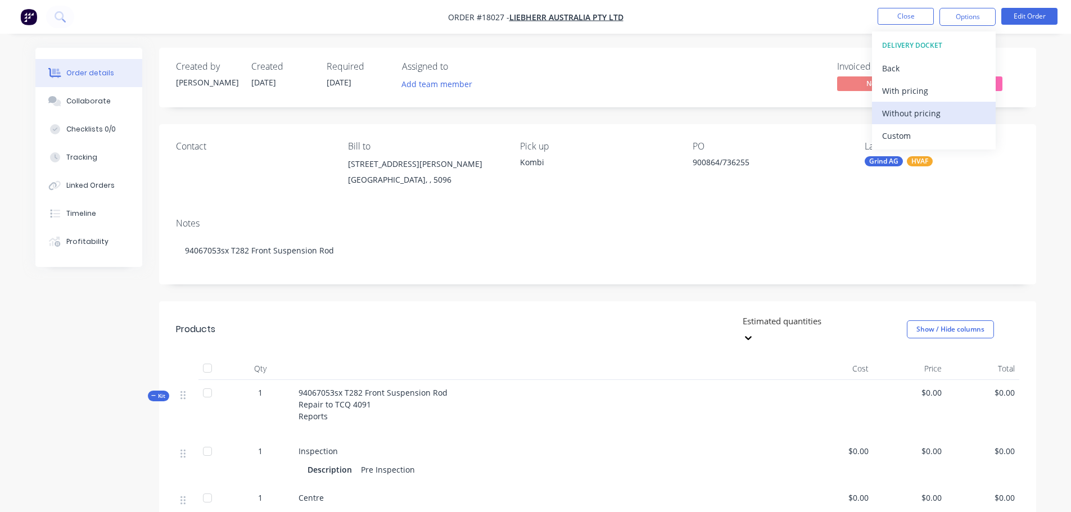
click at [894, 111] on div "Without pricing" at bounding box center [933, 113] width 103 height 16
